Goal: Navigation & Orientation: Find specific page/section

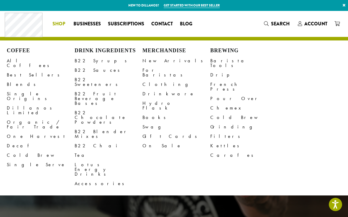
click at [20, 60] on link "All Coffees" at bounding box center [41, 63] width 68 height 14
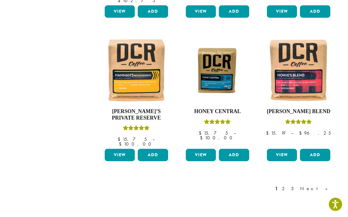
scroll to position [532, 0]
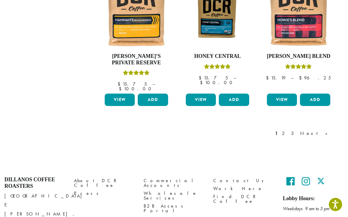
click at [288, 130] on link "2" at bounding box center [284, 133] width 7 height 7
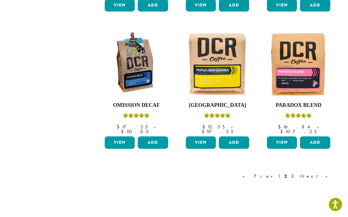
scroll to position [526, 0]
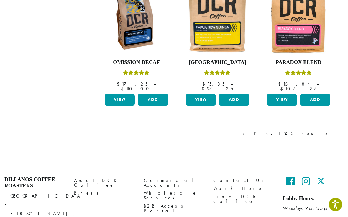
click at [320, 130] on link "Next »" at bounding box center [316, 133] width 34 height 7
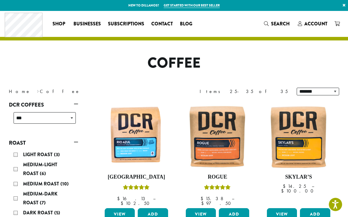
click at [87, 24] on span "Businesses" at bounding box center [87, 23] width 27 height 7
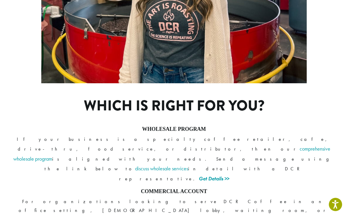
scroll to position [412, 0]
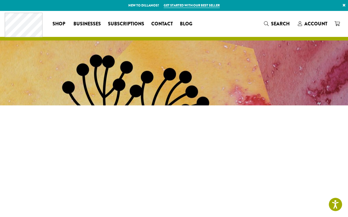
click at [86, 22] on span "Businesses" at bounding box center [87, 23] width 27 height 7
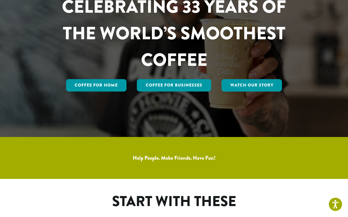
scroll to position [78, 0]
